Goal: Find specific page/section: Find specific page/section

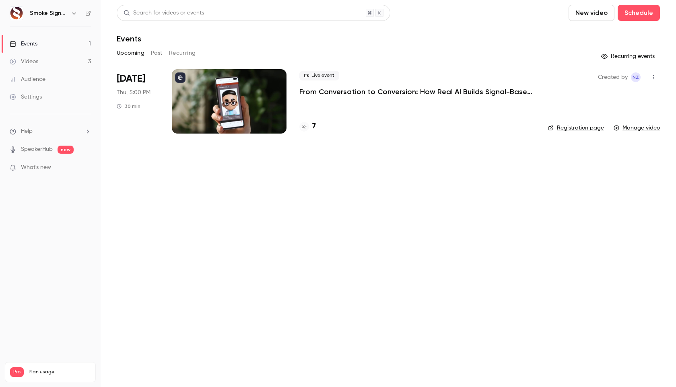
click at [44, 60] on link "Videos 3" at bounding box center [50, 62] width 101 height 18
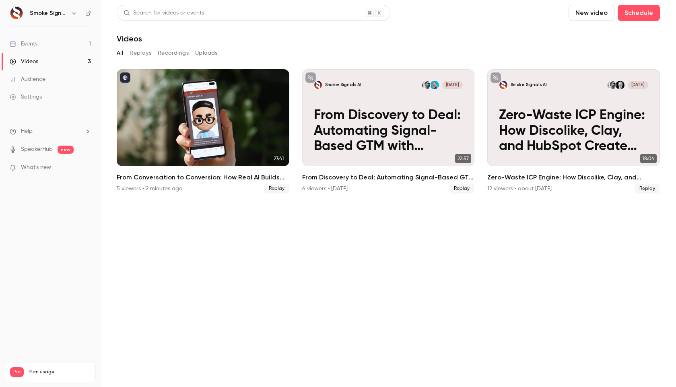
click at [142, 54] on button "Replays" at bounding box center [141, 53] width 22 height 13
click at [182, 56] on button "Recordings" at bounding box center [173, 53] width 31 height 13
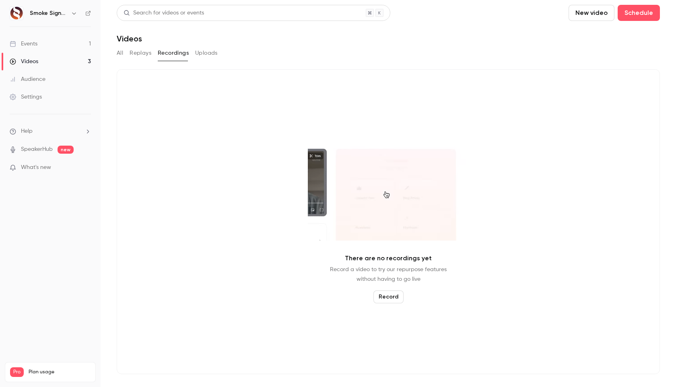
click at [115, 56] on main "Search for videos or events New video Schedule Videos All Replays Recordings Up…" at bounding box center [388, 193] width 575 height 387
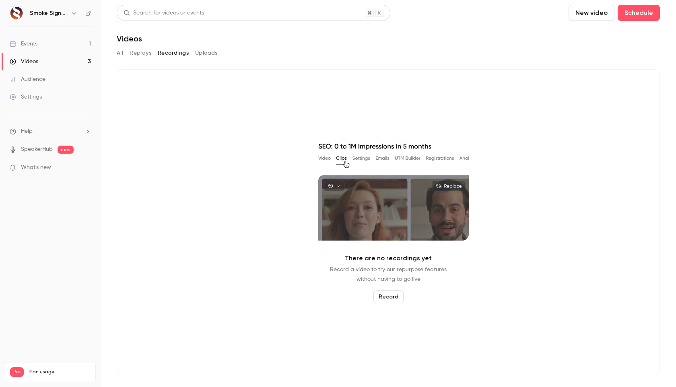
click at [119, 52] on button "All" at bounding box center [120, 53] width 6 height 13
